Goal: Task Accomplishment & Management: Manage account settings

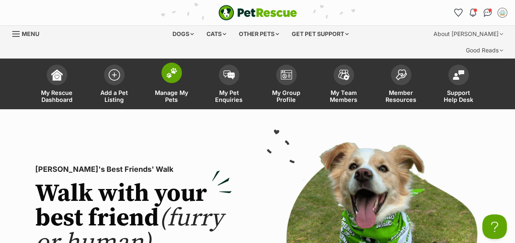
click at [168, 89] on span "Manage My Pets" at bounding box center [171, 96] width 37 height 14
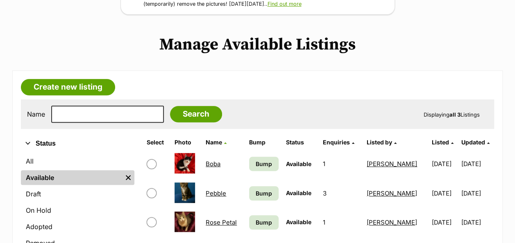
scroll to position [164, 0]
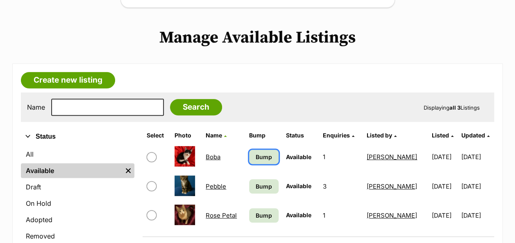
click at [256, 153] on span "Bump" at bounding box center [264, 157] width 16 height 9
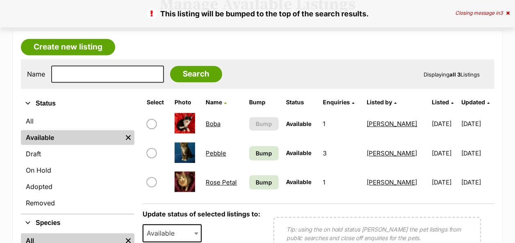
scroll to position [205, 0]
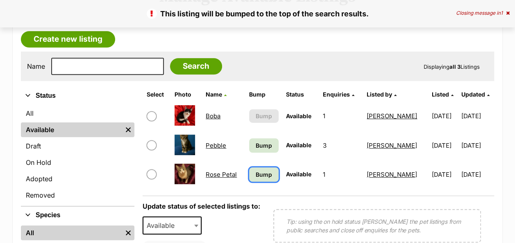
click at [257, 170] on span "Bump" at bounding box center [264, 174] width 16 height 9
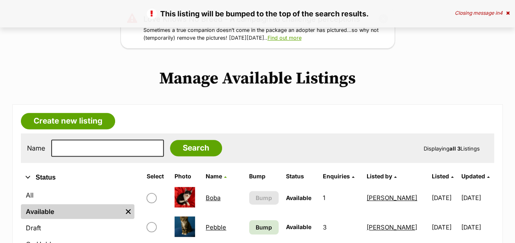
scroll to position [205, 0]
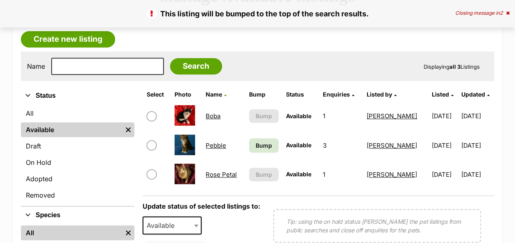
click at [152, 141] on input "checkbox" at bounding box center [152, 146] width 10 height 10
checkbox input "true"
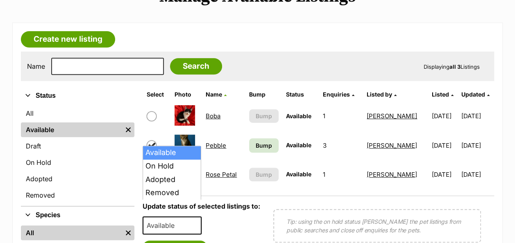
click at [196, 217] on span at bounding box center [197, 226] width 8 height 18
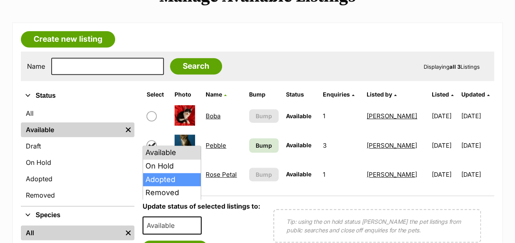
select select "rehomed"
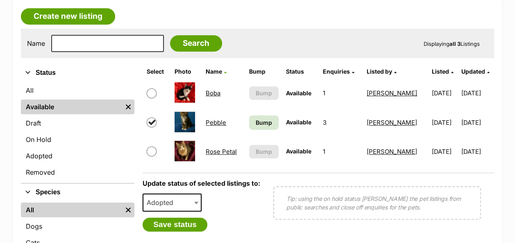
scroll to position [246, 0]
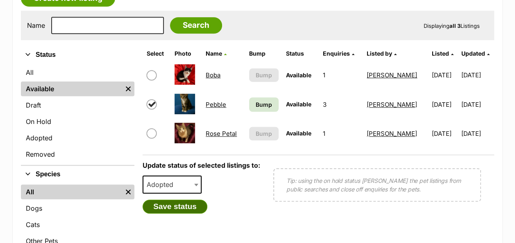
click at [174, 200] on button "Save status" at bounding box center [175, 207] width 65 height 14
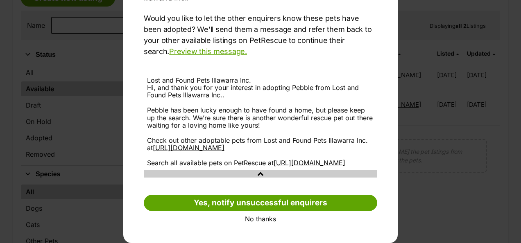
scroll to position [123, 0]
click at [253, 218] on link "No thanks" at bounding box center [261, 219] width 234 height 7
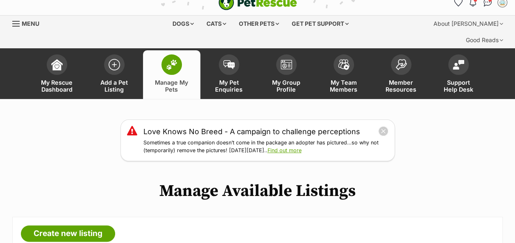
scroll to position [0, 0]
